Goal: Find contact information: Find contact information

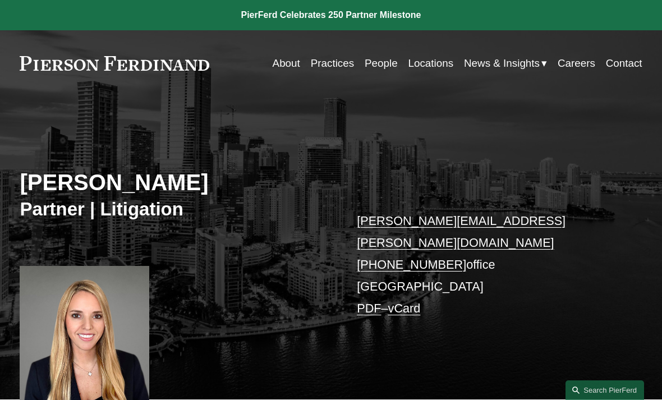
click at [331, 63] on link "Practices" at bounding box center [332, 63] width 43 height 21
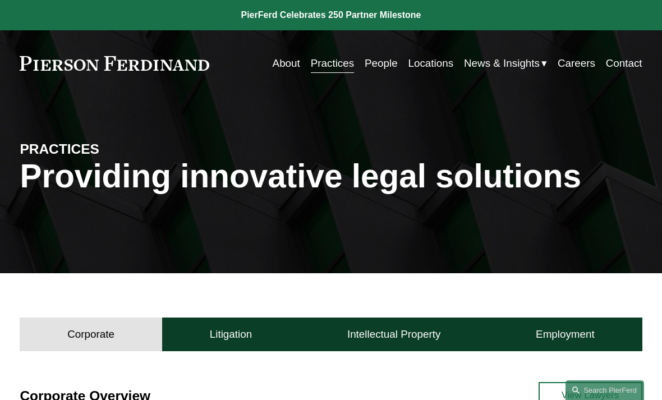
click at [435, 67] on link "Locations" at bounding box center [430, 63] width 45 height 21
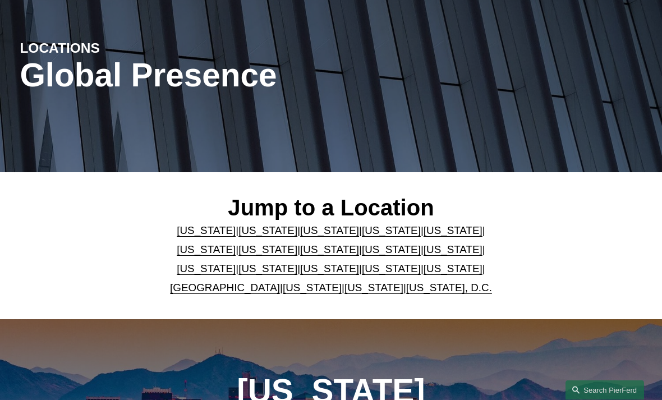
scroll to position [119, 0]
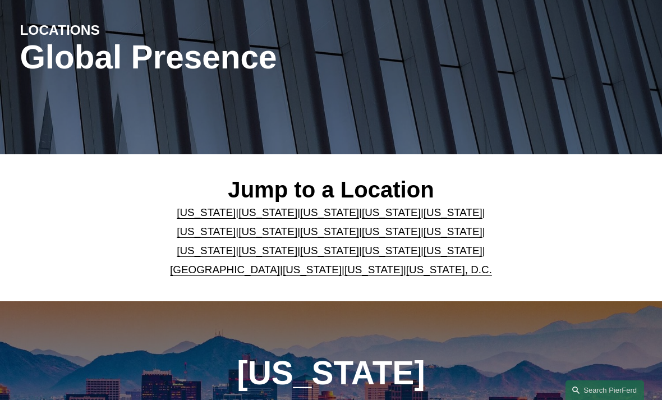
click at [423, 211] on link "[US_STATE]" at bounding box center [452, 212] width 59 height 12
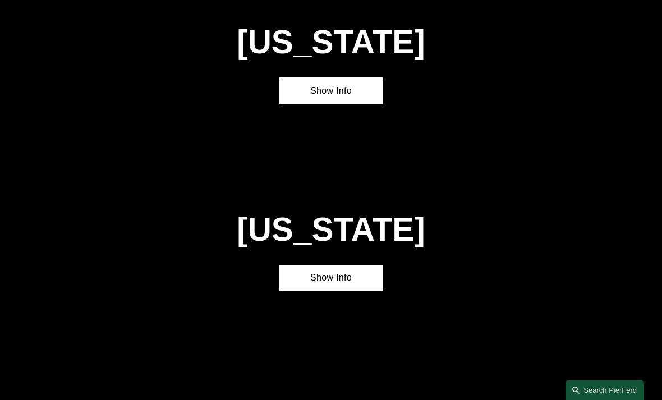
scroll to position [1202, 0]
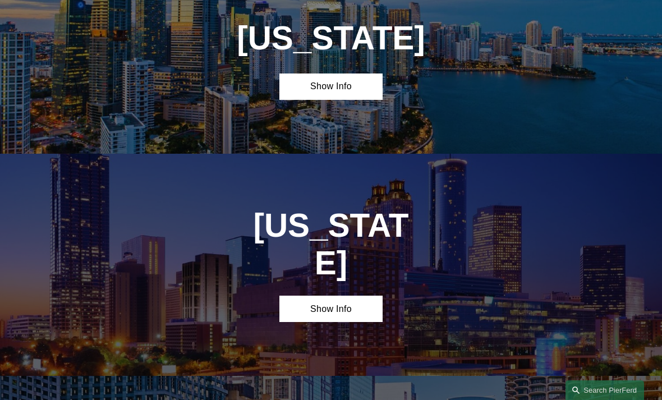
click at [343, 89] on link "Show Info" at bounding box center [331, 86] width 104 height 27
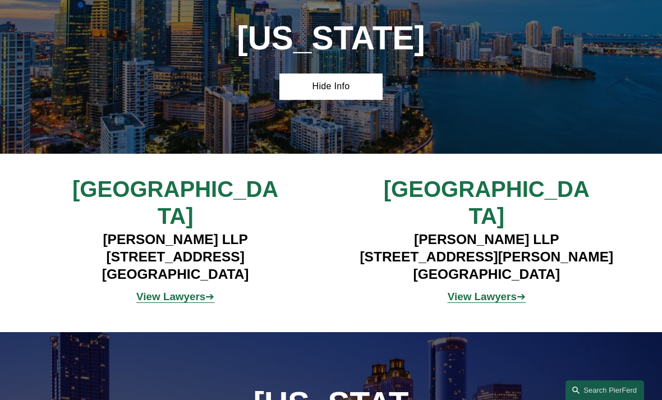
click at [188, 290] on strong "View Lawyers" at bounding box center [170, 296] width 69 height 12
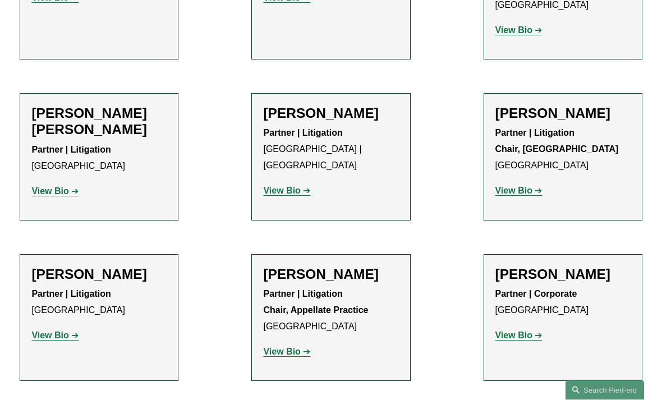
scroll to position [1020, 0]
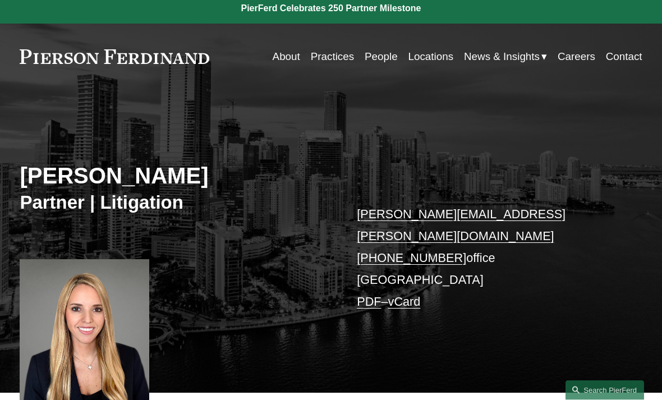
scroll to position [8, 0]
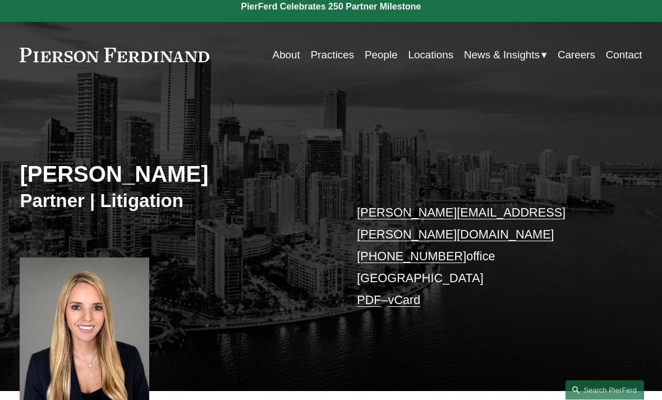
click at [415, 293] on link "vCard" at bounding box center [404, 300] width 33 height 14
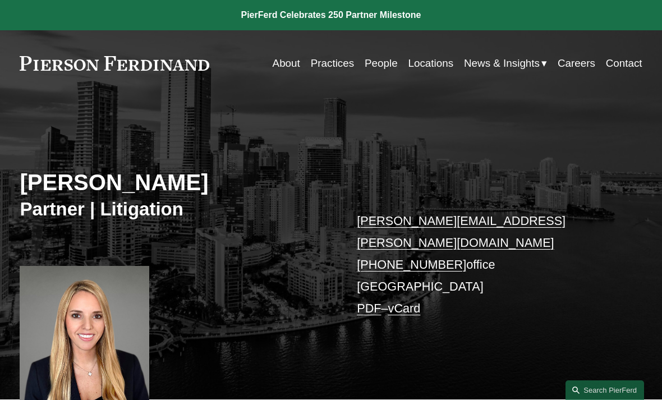
scroll to position [71, 0]
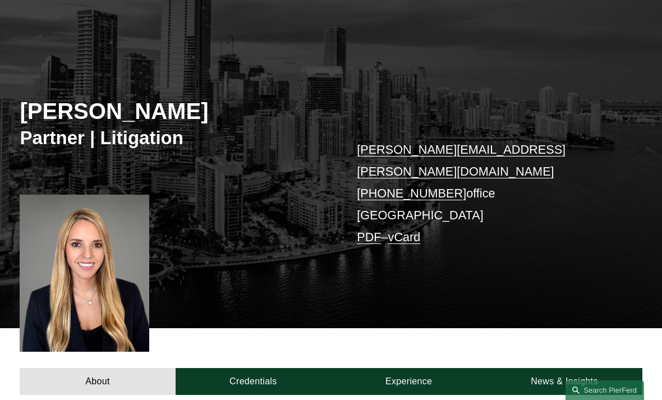
click at [420, 230] on link "vCard" at bounding box center [404, 237] width 33 height 14
